Goal: Book appointment/travel/reservation

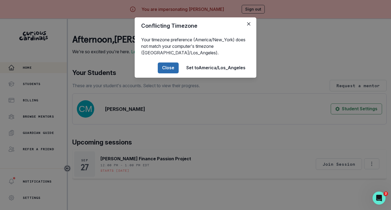
click at [166, 67] on button "Close" at bounding box center [168, 67] width 21 height 11
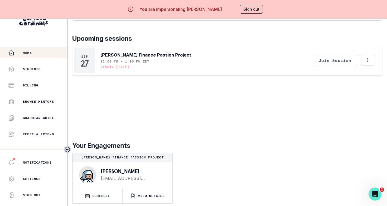
scroll to position [23, 0]
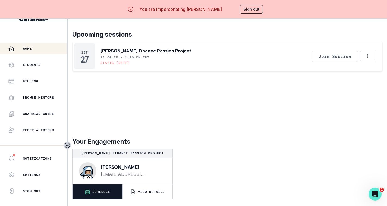
click at [101, 190] on p "SCHEDULE" at bounding box center [101, 192] width 18 height 4
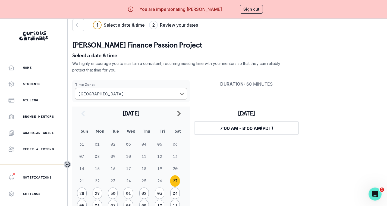
scroll to position [23, 0]
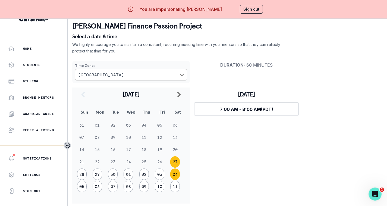
click at [175, 170] on button "04" at bounding box center [175, 173] width 10 height 11
click at [175, 133] on button "11" at bounding box center [175, 137] width 10 height 11
click at [175, 147] on button "18" at bounding box center [175, 149] width 10 height 11
click at [175, 157] on button "25" at bounding box center [175, 161] width 10 height 11
click at [175, 169] on button "01" at bounding box center [175, 173] width 10 height 11
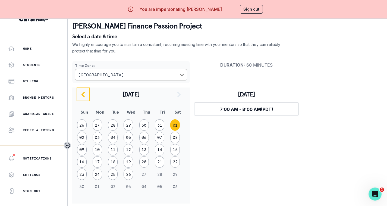
click at [83, 91] on icon "navigate to previous month" at bounding box center [83, 94] width 7 height 7
click at [82, 171] on button "28" at bounding box center [82, 173] width 10 height 11
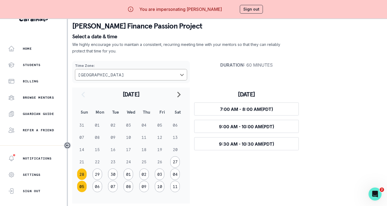
click at [83, 182] on button "05" at bounding box center [82, 186] width 10 height 11
click at [81, 145] on button "12" at bounding box center [82, 149] width 10 height 11
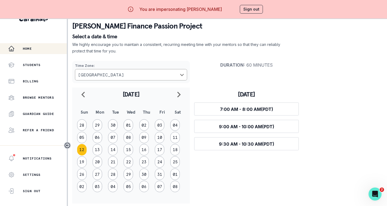
click at [32, 46] on p "Home" at bounding box center [27, 48] width 9 height 4
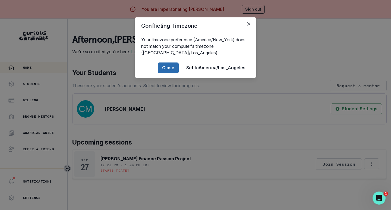
click at [168, 68] on button "Close" at bounding box center [168, 67] width 21 height 11
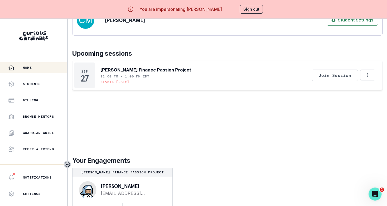
scroll to position [23, 0]
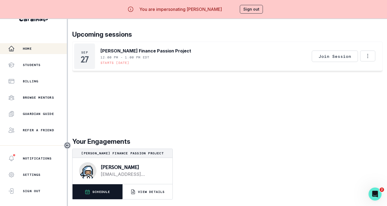
click at [86, 192] on icon "button" at bounding box center [87, 191] width 5 height 5
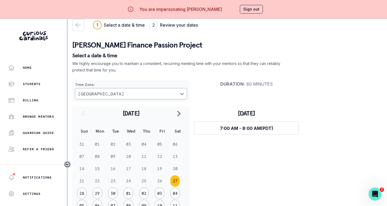
scroll to position [23, 0]
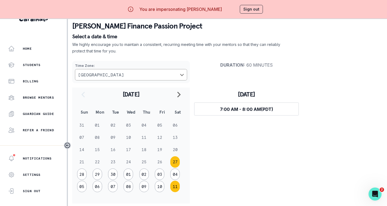
click at [175, 181] on button "11" at bounding box center [175, 186] width 10 height 11
click at [83, 145] on button "12" at bounding box center [82, 149] width 10 height 11
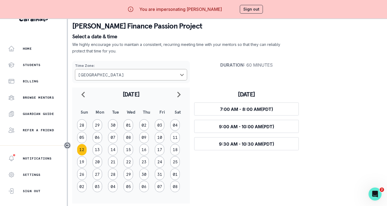
click at [249, 8] on button "Sign out" at bounding box center [251, 9] width 23 height 9
